Goal: Answer question/provide support

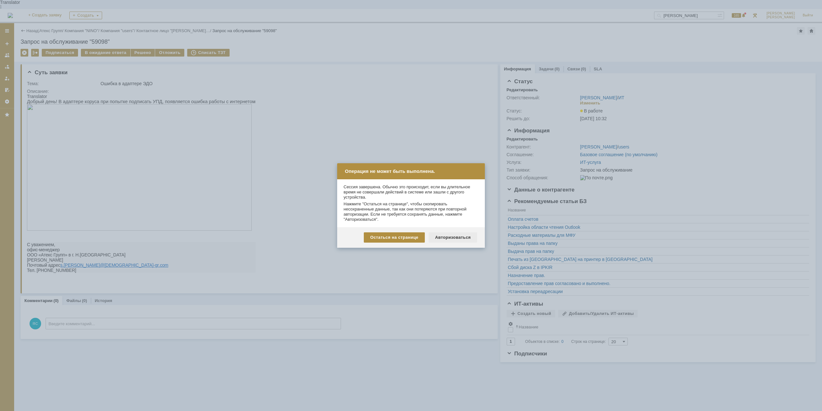
drag, startPoint x: 0, startPoint y: 0, endPoint x: 452, endPoint y: 237, distance: 510.3
click at [452, 237] on div "Авторизоваться" at bounding box center [453, 237] width 48 height 10
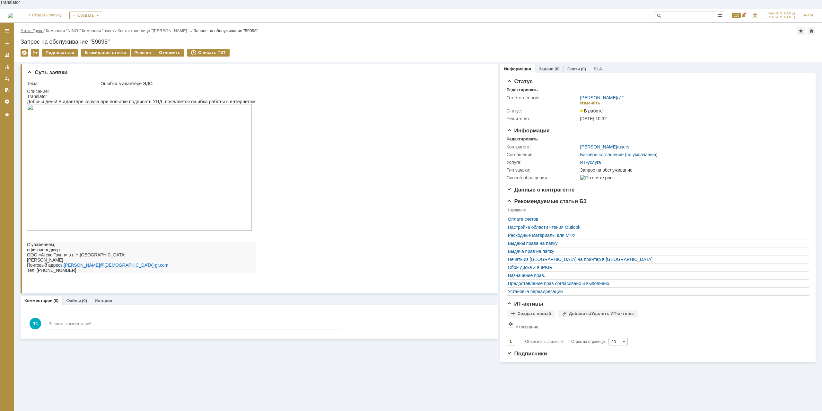
click at [38, 28] on link "Атекс Групп" at bounding box center [32, 30] width 23 height 5
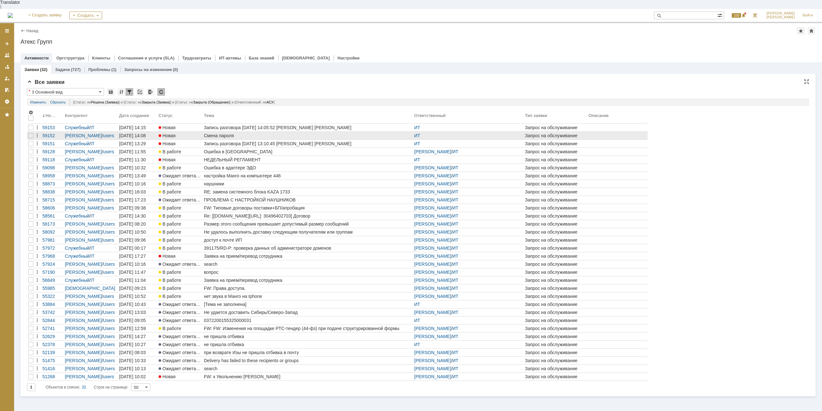
click at [216, 133] on div "Смена пароля" at bounding box center [308, 135] width 208 height 5
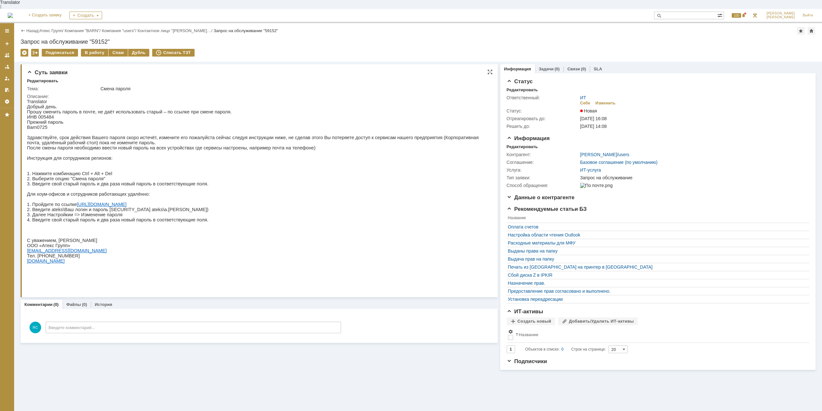
drag, startPoint x: 72, startPoint y: 102, endPoint x: 92, endPoint y: 103, distance: 20.9
click at [92, 104] on p "Добрый день." at bounding box center [257, 106] width 460 height 5
click at [146, 109] on p "Прошу сменить пароль в почте, не даёт использовать старый – по ссылке при смене…" at bounding box center [257, 111] width 460 height 5
click at [85, 49] on div "В работу" at bounding box center [94, 53] width 27 height 8
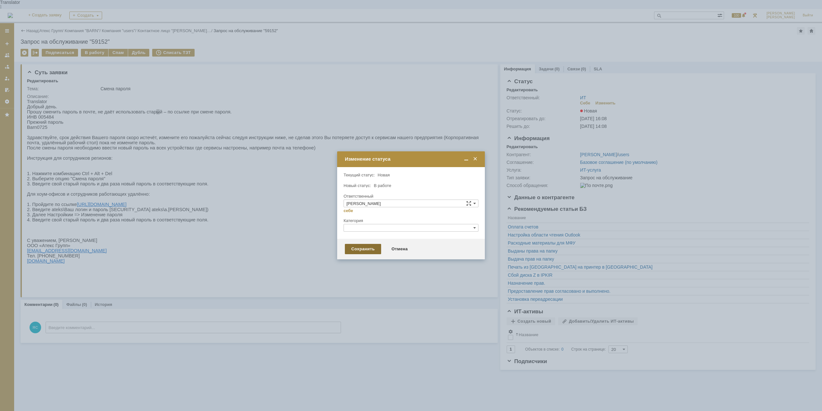
click at [363, 249] on div "Сохранить" at bounding box center [363, 249] width 36 height 10
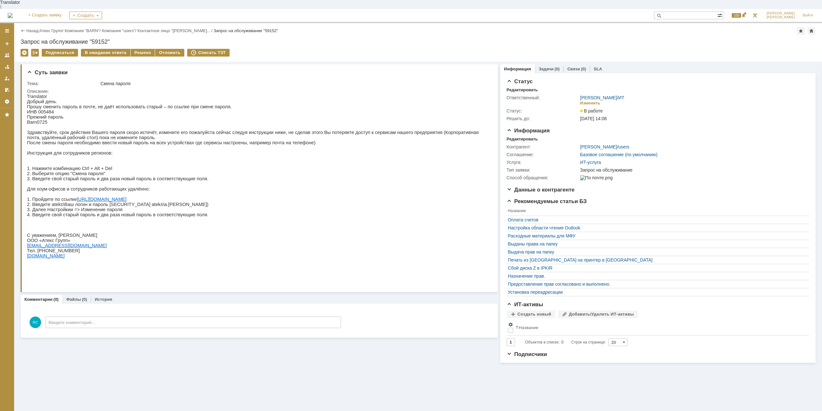
click at [60, 125] on p at bounding box center [257, 127] width 460 height 5
drag, startPoint x: 34, startPoint y: 118, endPoint x: 39, endPoint y: 118, distance: 5.8
click at [39, 119] on p "Barn 0725" at bounding box center [257, 121] width 460 height 5
drag, startPoint x: 39, startPoint y: 118, endPoint x: 51, endPoint y: 122, distance: 12.4
click at [40, 119] on p "Barn 0725" at bounding box center [257, 121] width 460 height 5
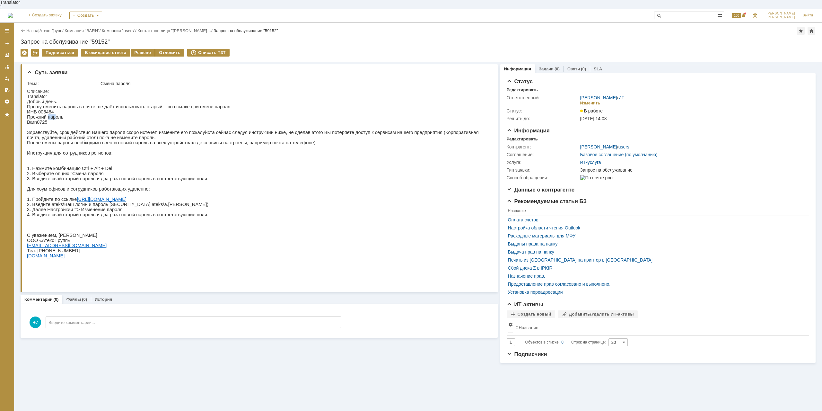
drag, startPoint x: 47, startPoint y: 116, endPoint x: 53, endPoint y: 116, distance: 5.8
click at [53, 116] on p "Прежний пароль" at bounding box center [257, 116] width 460 height 5
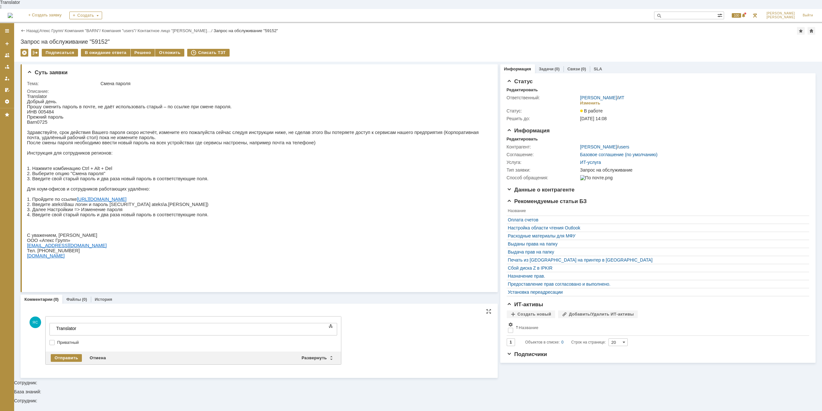
click at [118, 334] on body "Translator" at bounding box center [102, 330] width 96 height 15
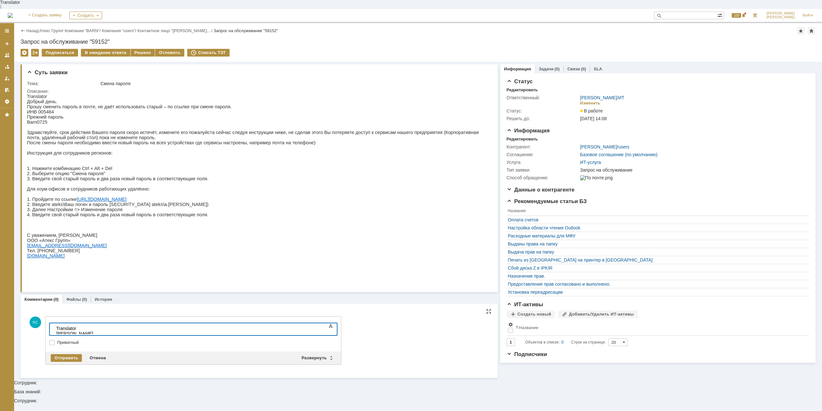
click at [114, 331] on div "Й" at bounding box center [101, 333] width 91 height 5
drag, startPoint x: 108, startPoint y: 328, endPoint x: -20, endPoint y: 322, distance: 127.3
click at [54, 323] on html "Translator Й123й123" at bounding box center [102, 330] width 96 height 15
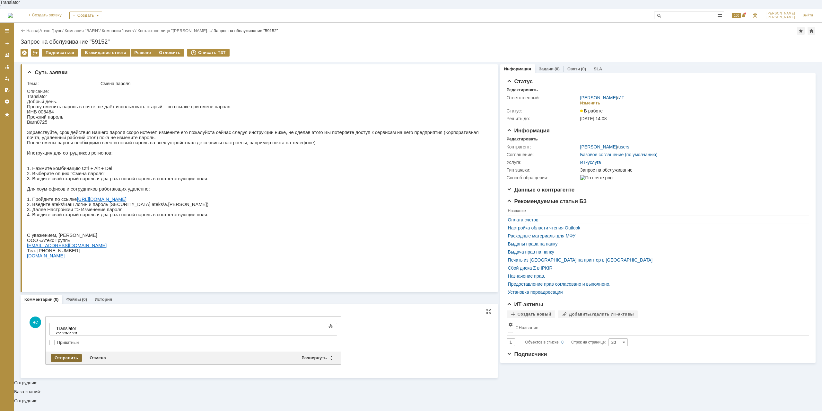
click at [74, 354] on div "Отправить" at bounding box center [66, 358] width 31 height 8
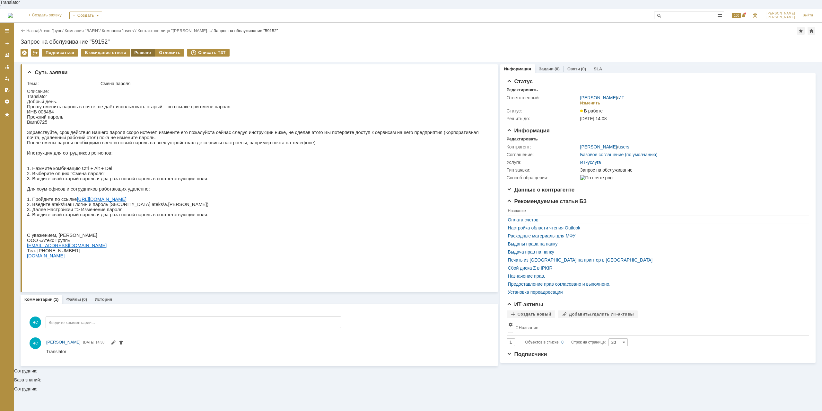
click at [143, 49] on div "Решено" at bounding box center [143, 53] width 24 height 8
